Goal: Task Accomplishment & Management: Manage account settings

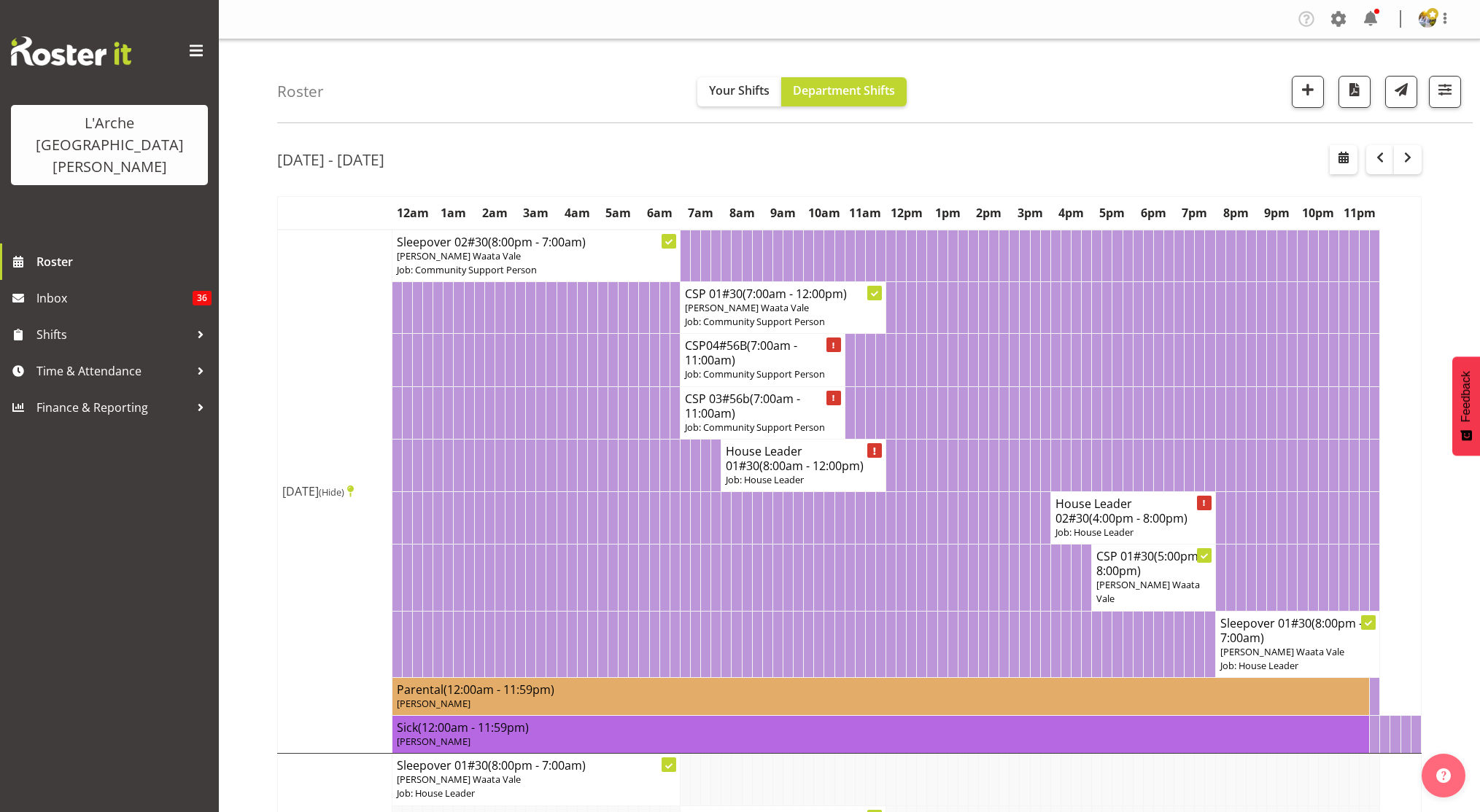
select select "shift"
click at [1437, 99] on span "button" at bounding box center [1444, 90] width 19 height 19
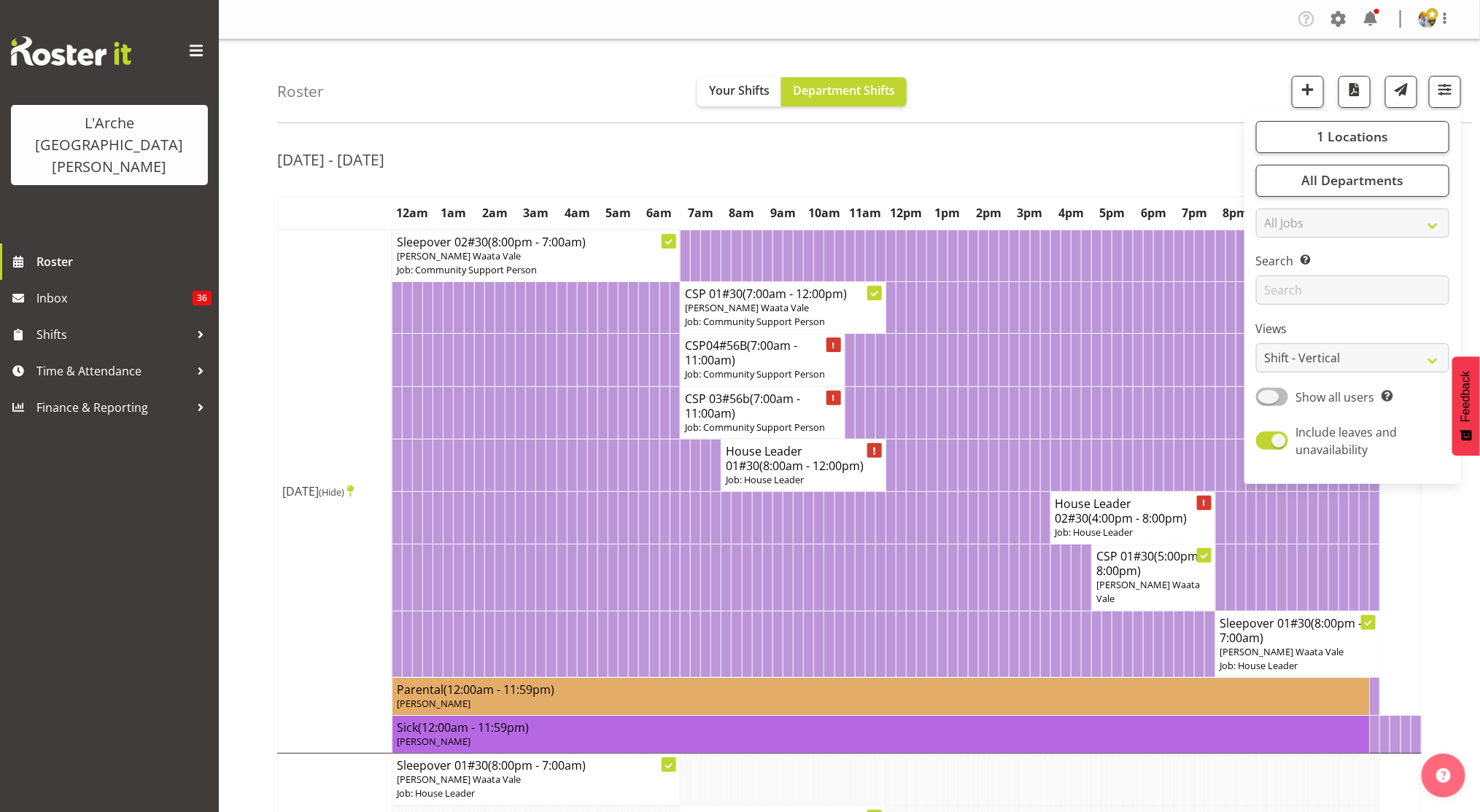
click at [1264, 392] on span at bounding box center [1272, 397] width 32 height 18
click at [1264, 393] on input "Show all users Show only rostered employees" at bounding box center [1260, 397] width 10 height 10
checkbox input "true"
click at [1272, 356] on select "Staff Role Shift - Horizontal Shift - Vertical Staff - Location" at bounding box center [1353, 358] width 194 height 30
select select "staff"
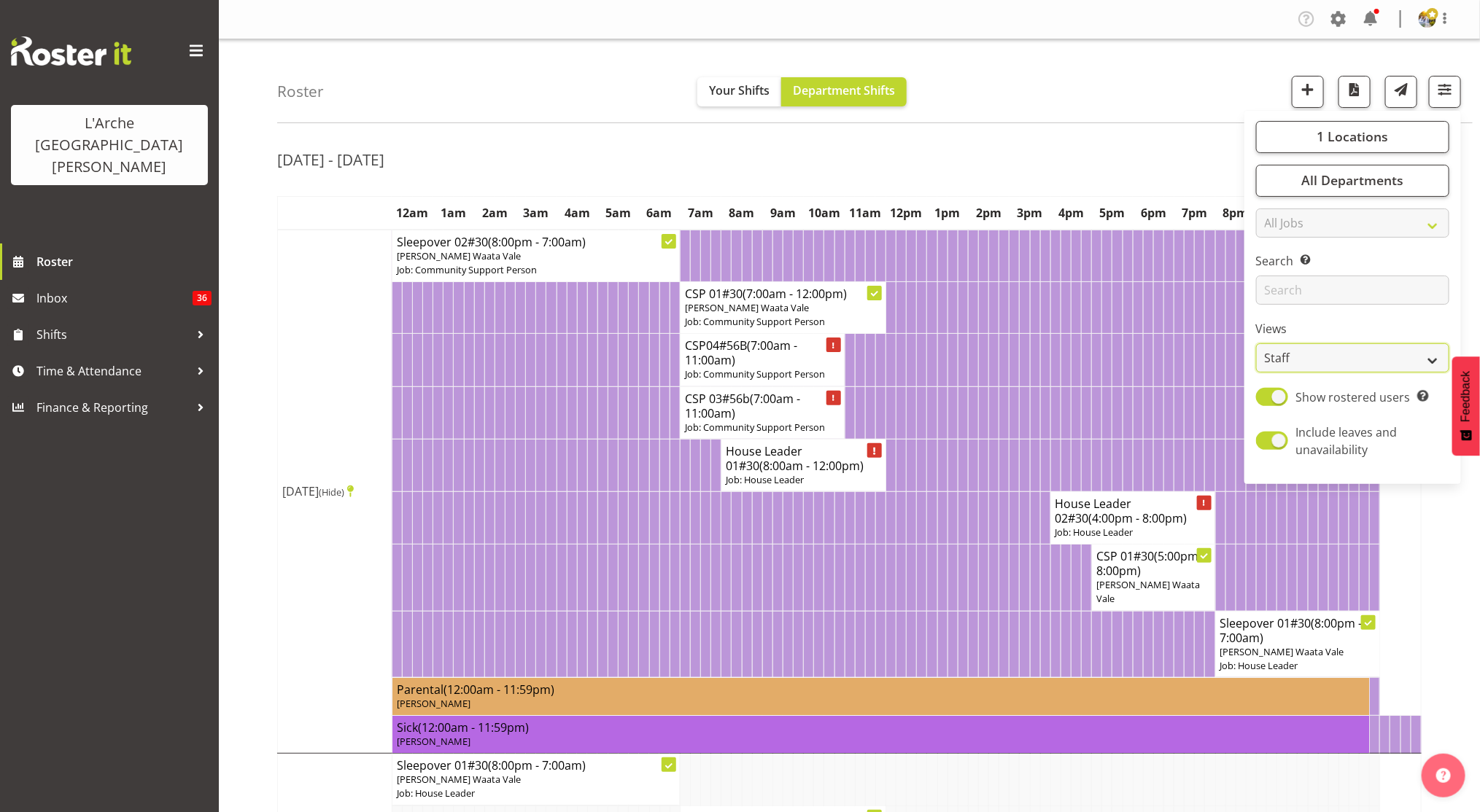
click at [1258, 343] on select "Staff Role Shift - Horizontal Shift - Vertical Staff - Location" at bounding box center [1353, 358] width 194 height 30
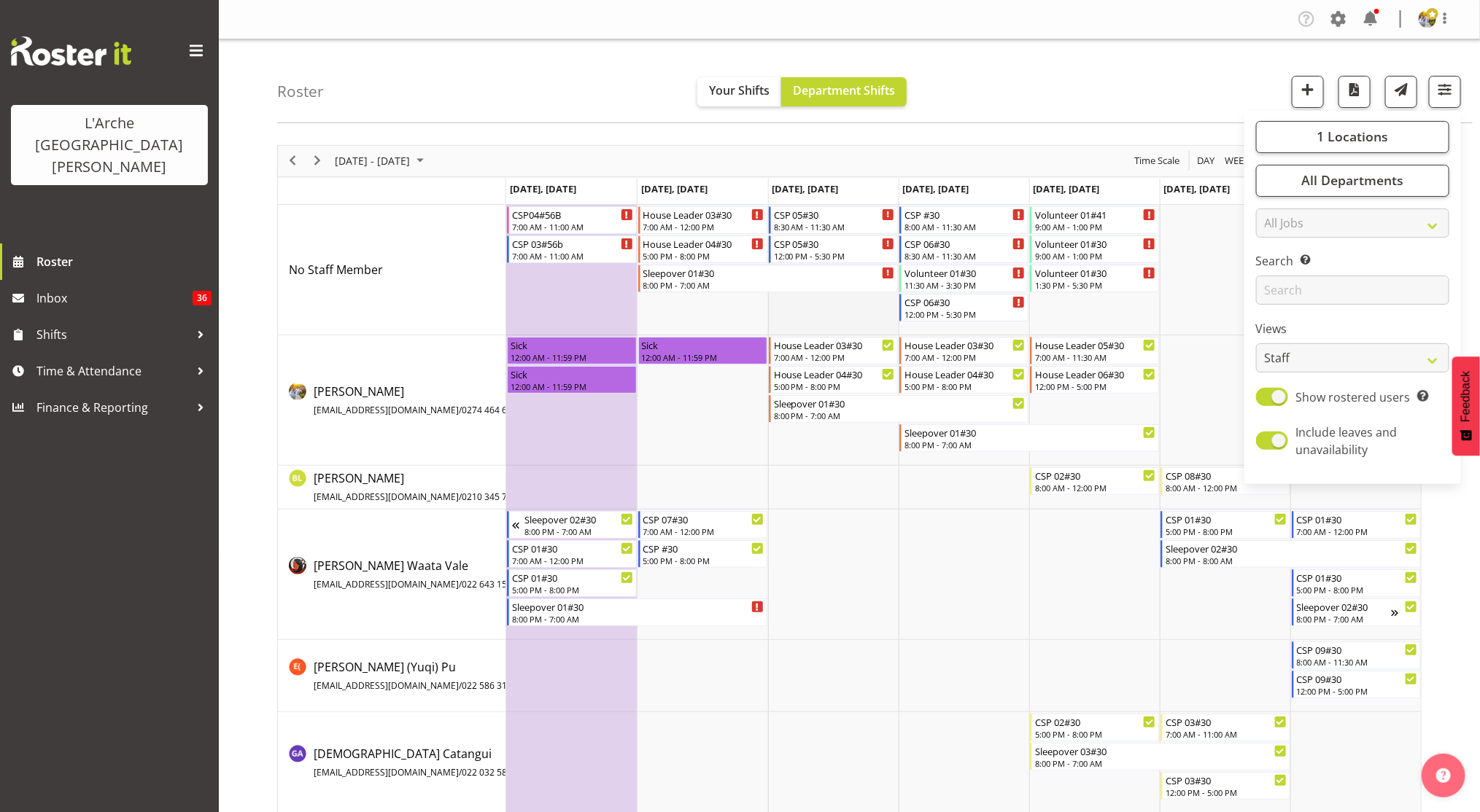
click at [840, 318] on td "Timeline Week of September 22, 2025" at bounding box center [834, 271] width 131 height 131
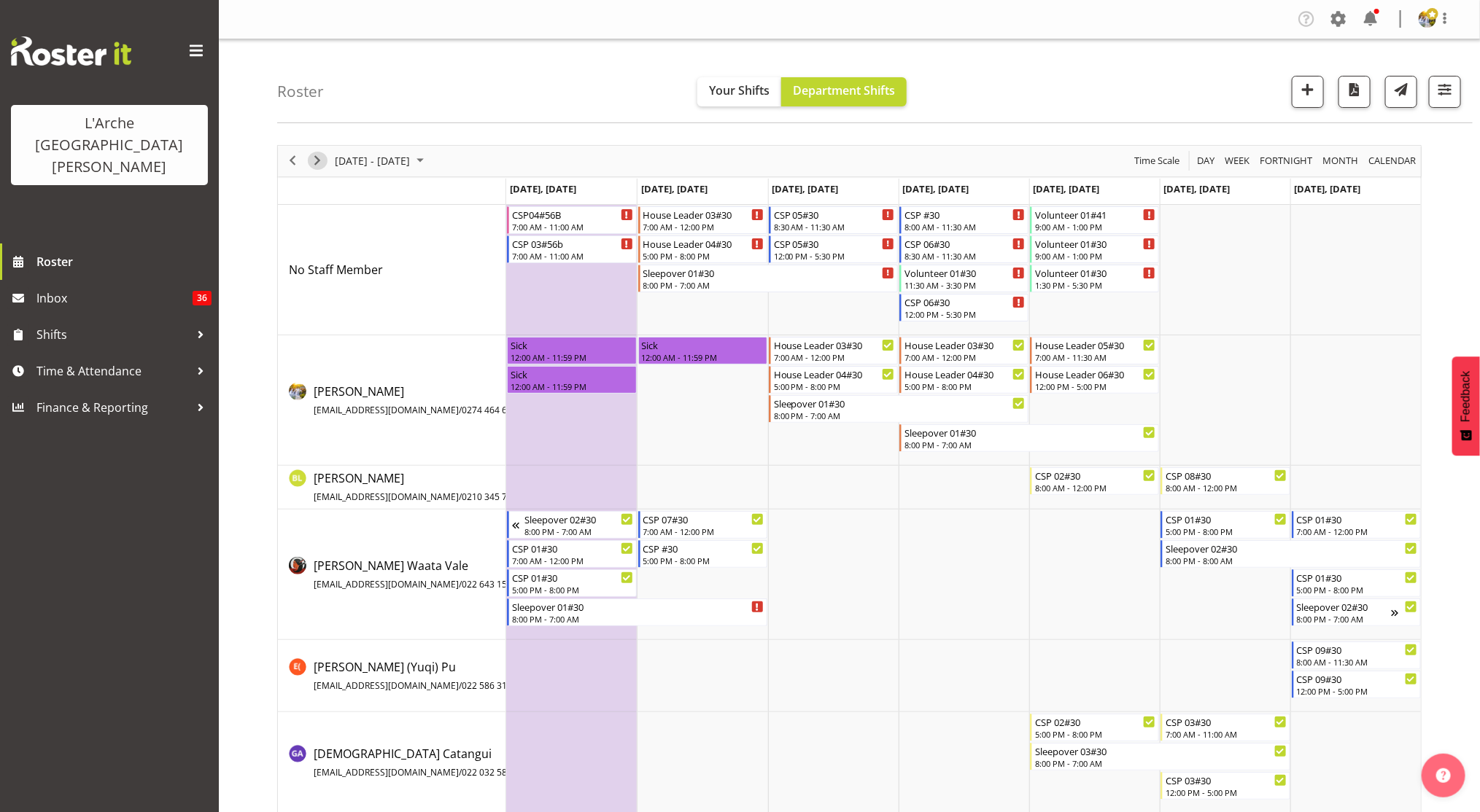
click at [317, 164] on span "Next" at bounding box center [317, 160] width 18 height 18
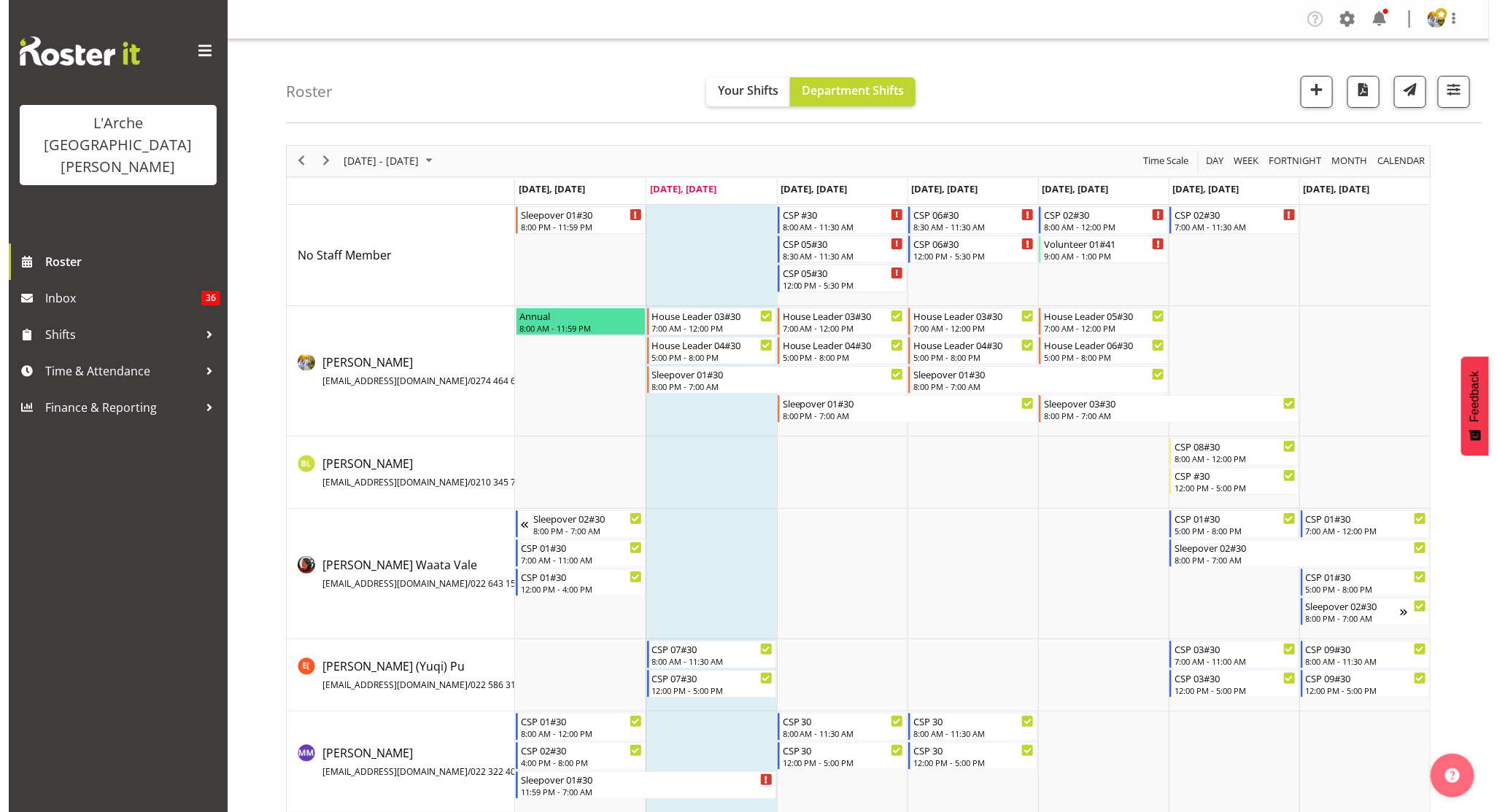
scroll to position [11, 0]
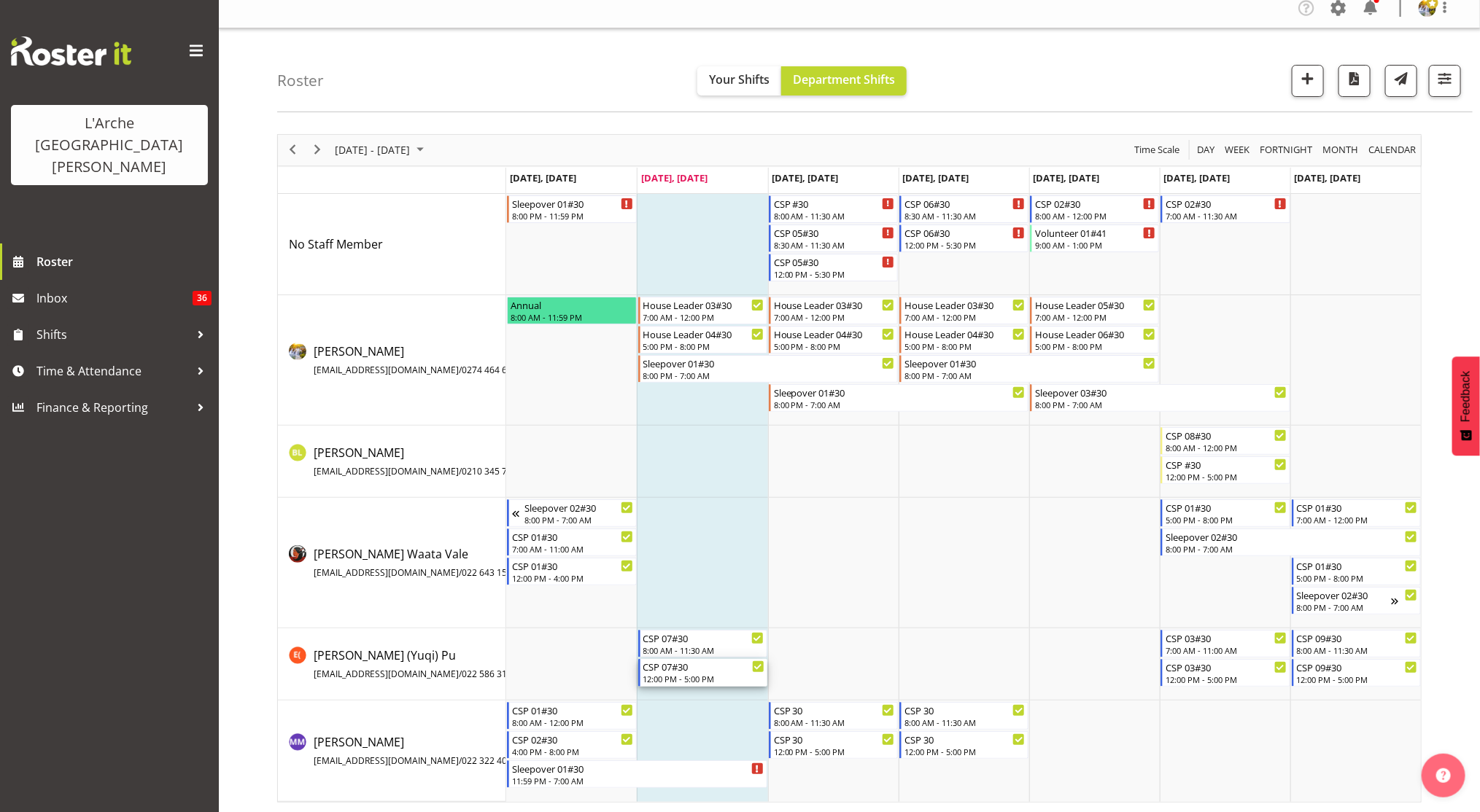
click at [716, 671] on div "CSP 07#30" at bounding box center [704, 667] width 121 height 14
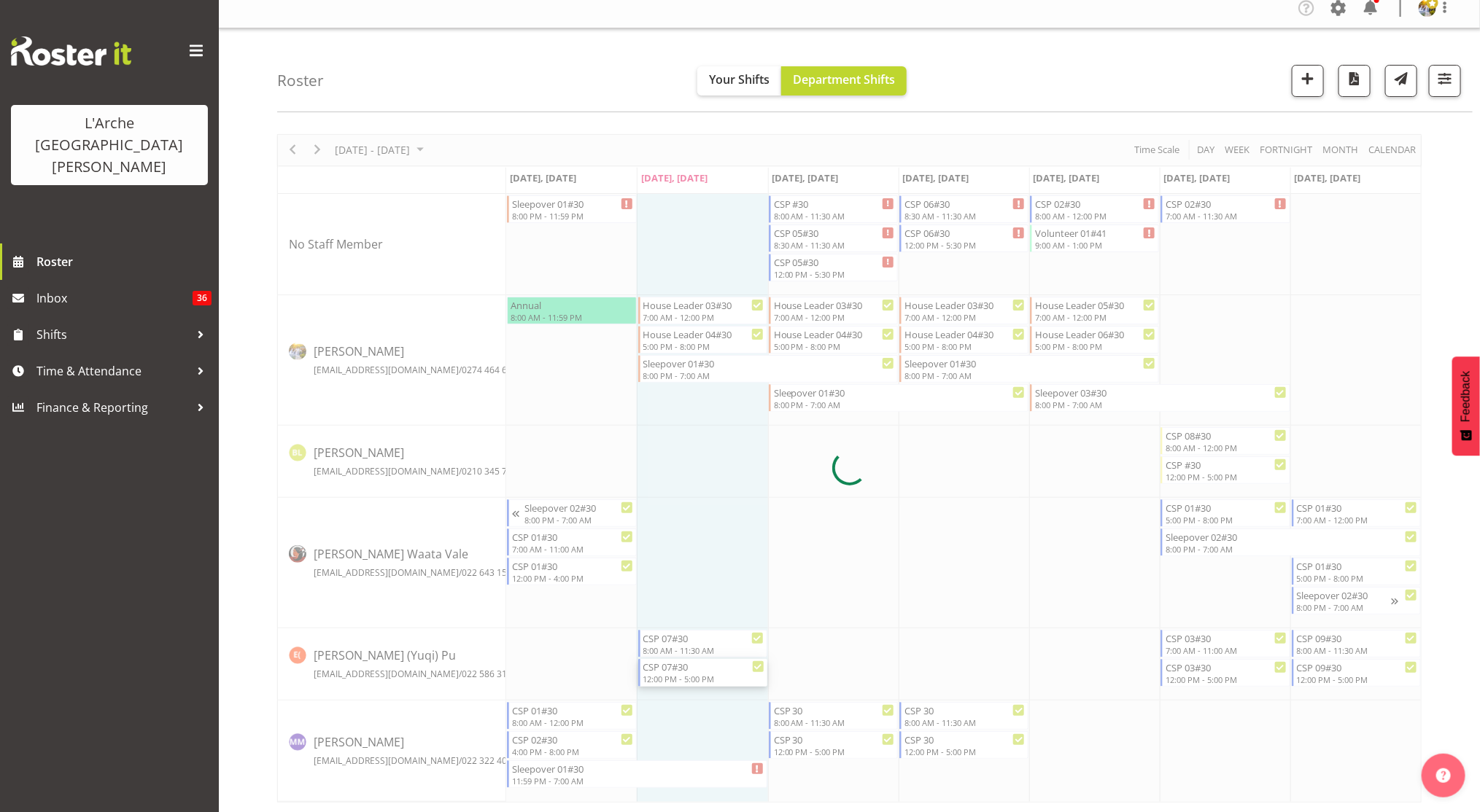
select select
select select "8"
select select "2025"
select select "17"
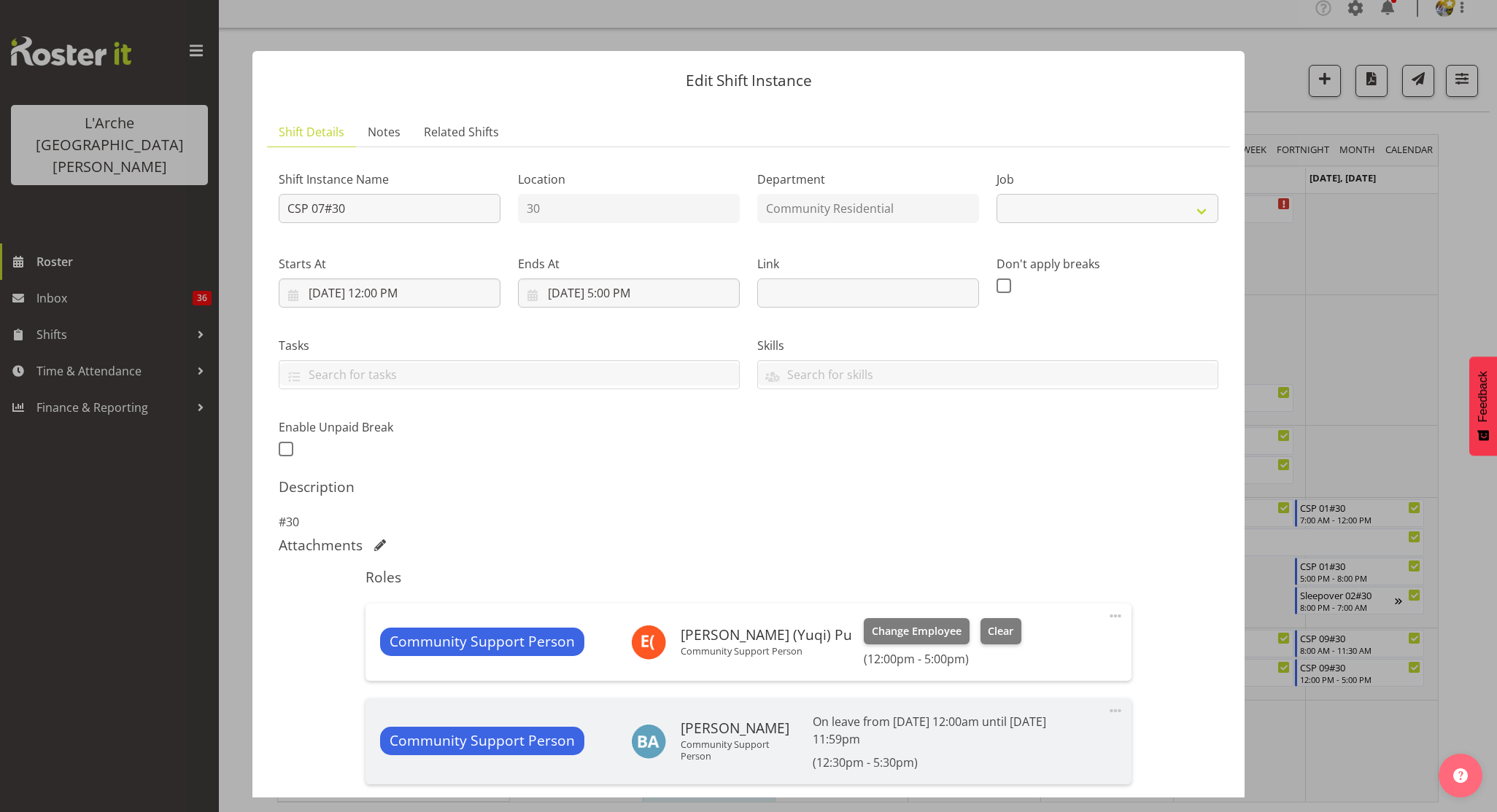
select select "2"
click at [624, 296] on input "[DATE] 5:00 PM" at bounding box center [628, 293] width 221 height 30
click at [654, 601] on select "00 01 02 03 04 05 06 07 08 09 10 11 12 13 14 15 16 17 18 19 20 21 22 23 24 25 2…" at bounding box center [667, 603] width 33 height 30
select select "30"
click at [651, 589] on select "00 01 02 03 04 05 06 07 08 09 10 11 12 13 14 15 16 17 18 19 20 21 22 23 24 25 2…" at bounding box center [667, 603] width 33 height 30
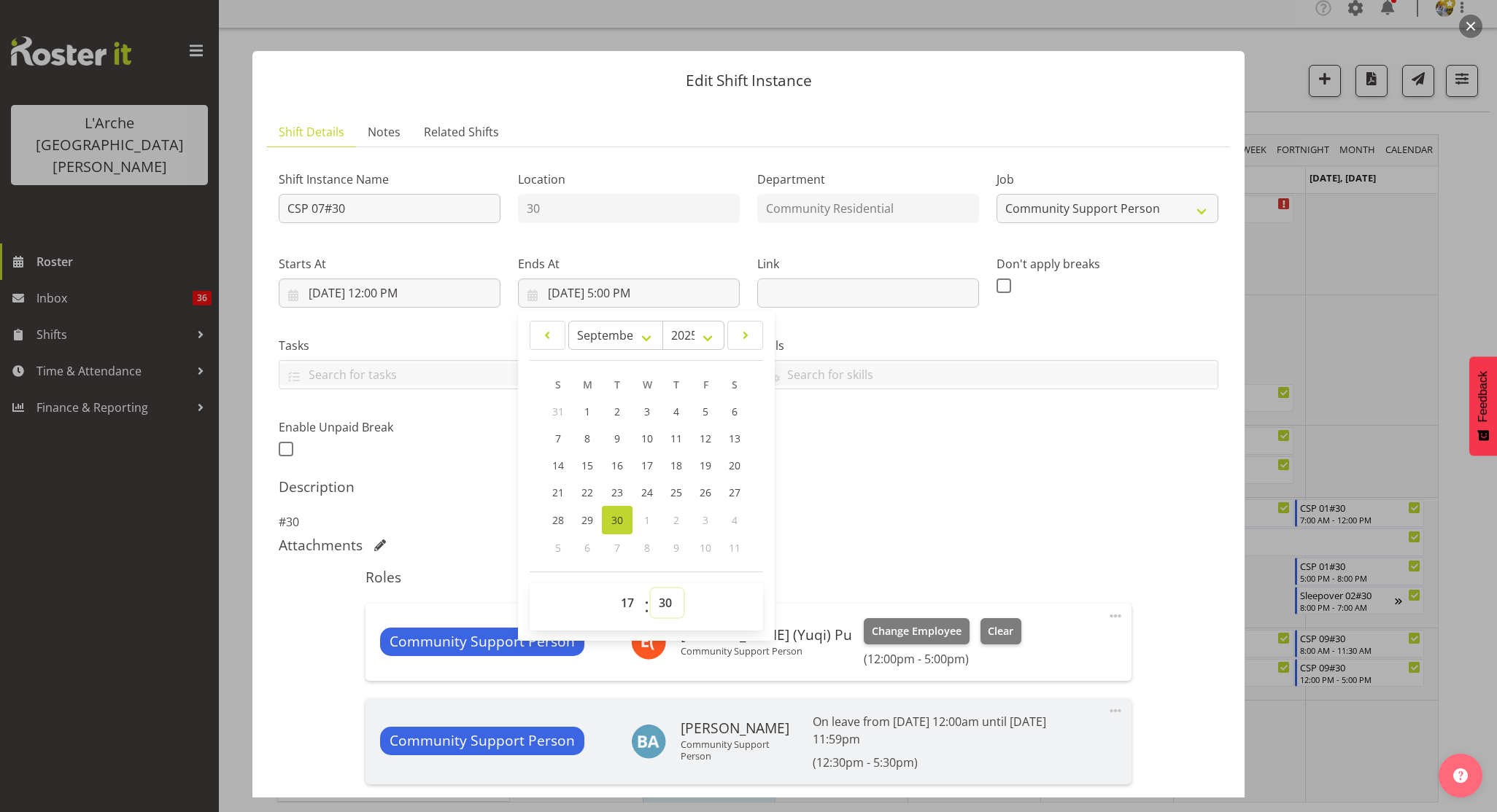
type input "[DATE] 5:30 PM"
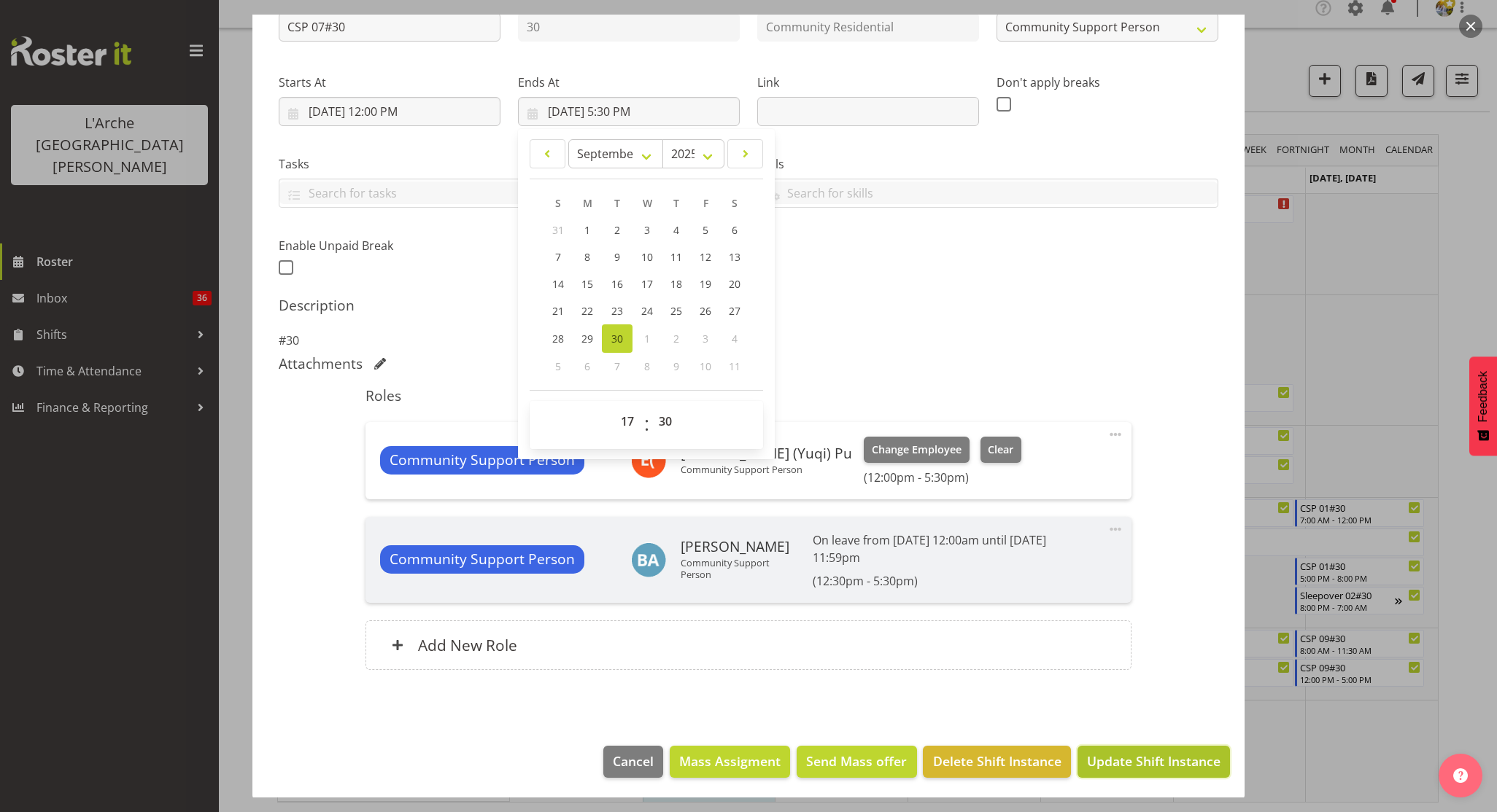
click at [1191, 763] on span "Update Shift Instance" at bounding box center [1153, 761] width 134 height 19
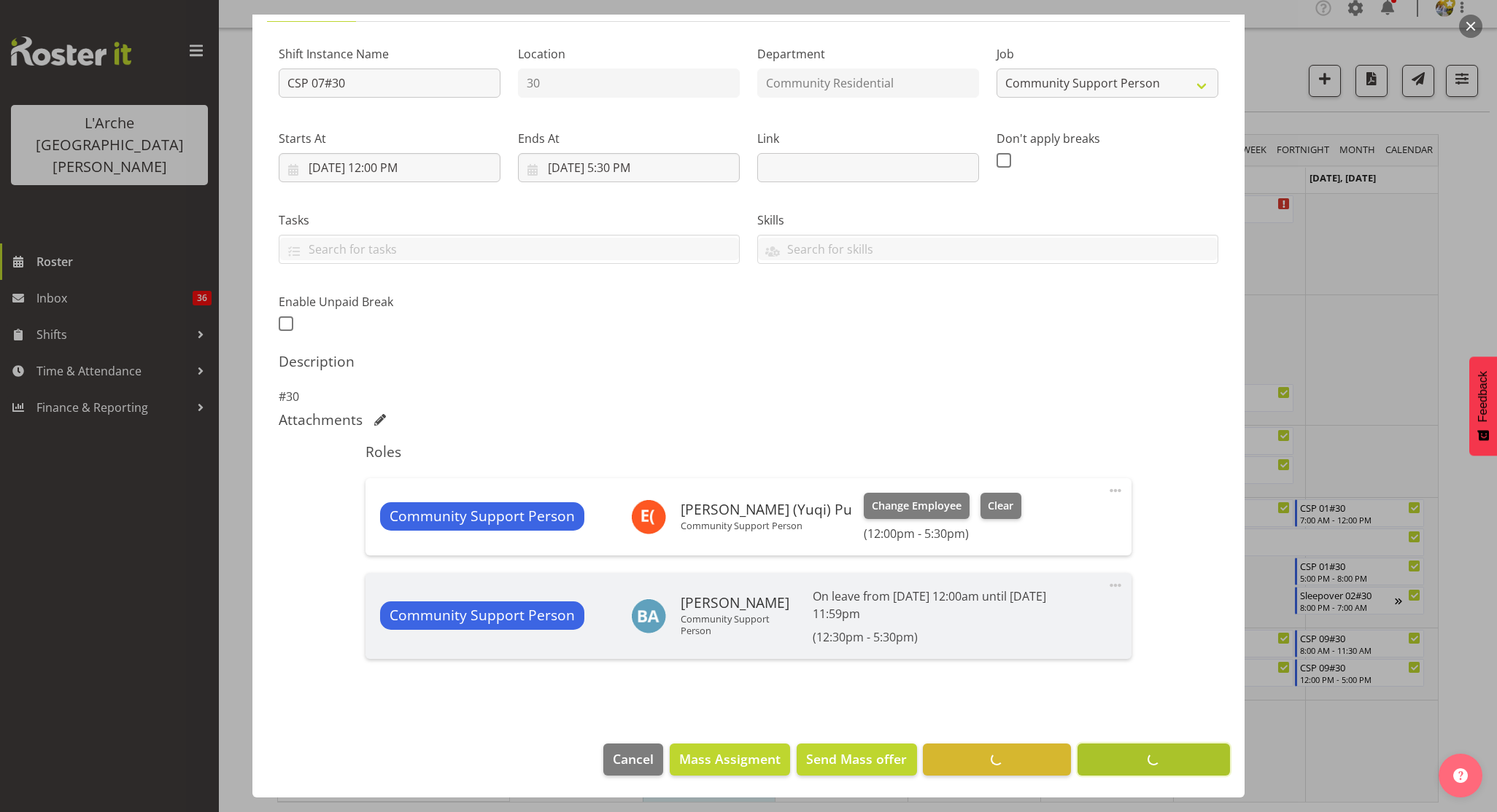
scroll to position [124, 0]
